Goal: Use online tool/utility: Utilize a website feature to perform a specific function

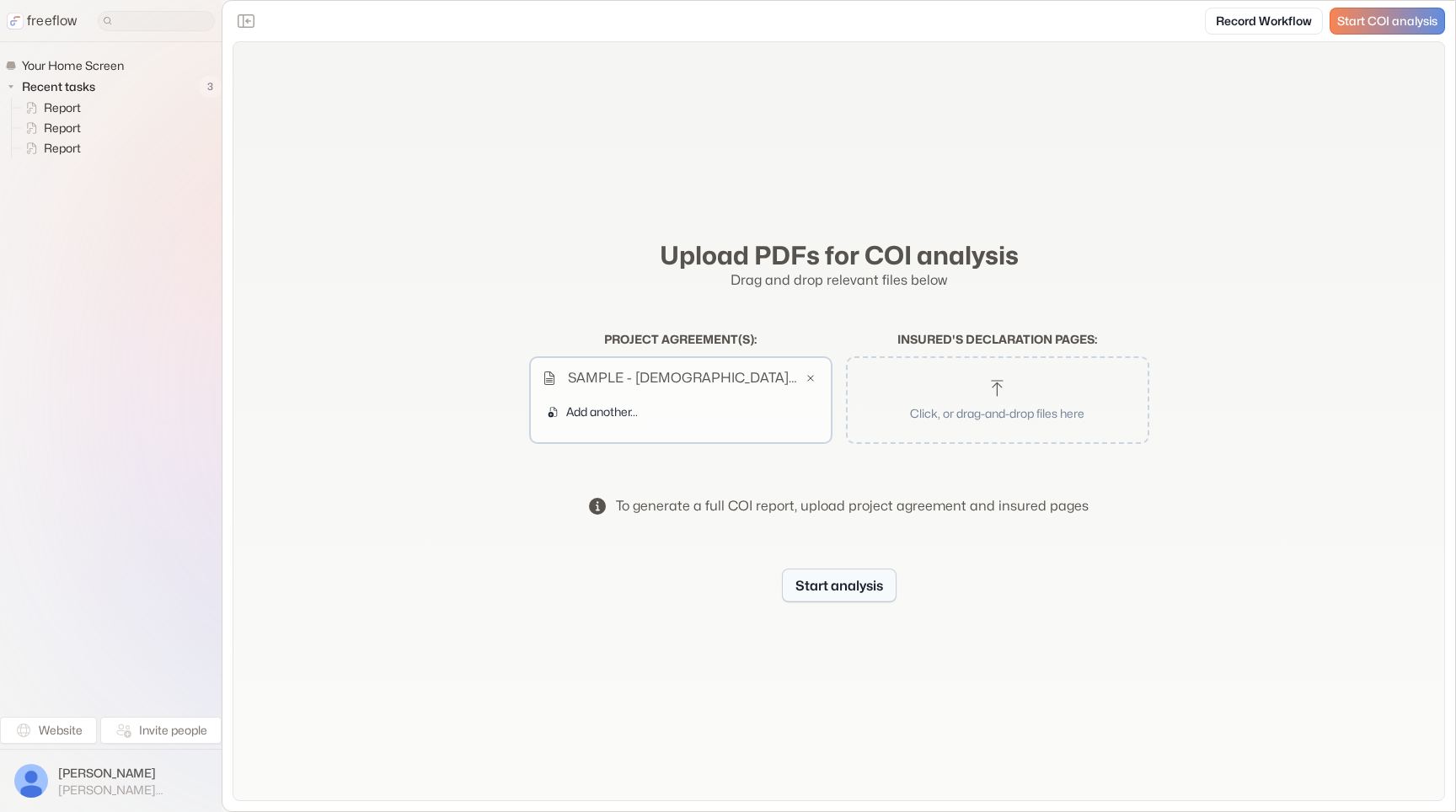
click at [803, 586] on button "Start analysis" at bounding box center [839, 585] width 115 height 34
